Goal: Information Seeking & Learning: Learn about a topic

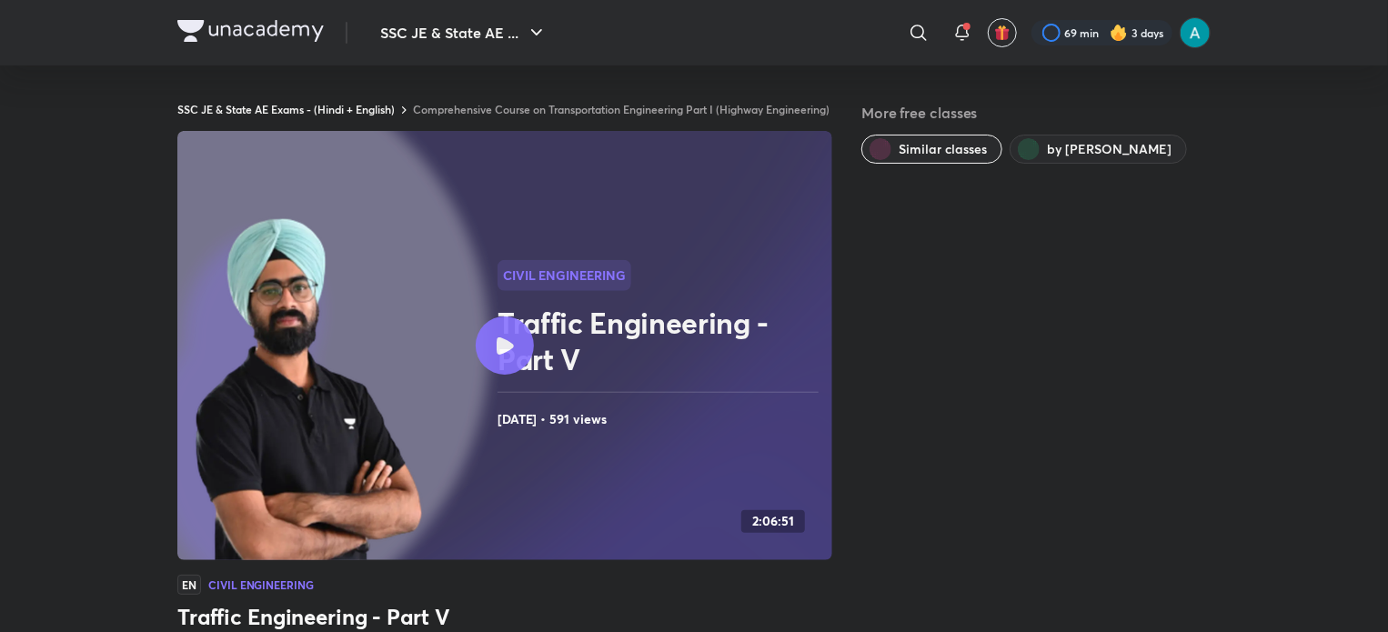
click at [499, 371] on div at bounding box center [505, 346] width 58 height 58
